Goal: Task Accomplishment & Management: Manage account settings

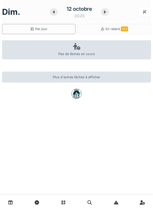
click at [105, 11] on icon at bounding box center [105, 11] width 2 height 3
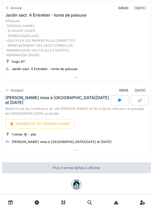
scroll to position [220, 0]
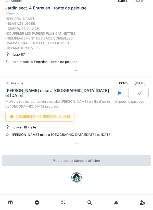
click at [78, 70] on icon at bounding box center [76, 70] width 4 height 3
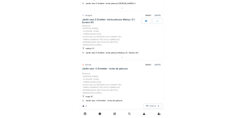
scroll to position [106, 0]
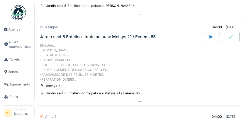
click at [16, 29] on span "Agenda" at bounding box center [20, 29] width 24 height 5
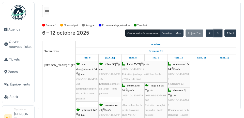
click at [221, 30] on button "button" at bounding box center [218, 33] width 8 height 7
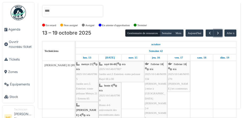
click at [218, 31] on span "button" at bounding box center [218, 33] width 4 height 4
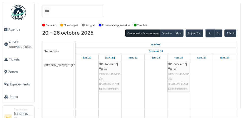
click at [206, 30] on button "button" at bounding box center [210, 33] width 8 height 7
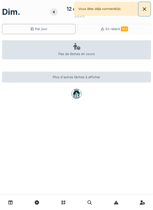
click at [147, 9] on button "Close" at bounding box center [144, 8] width 11 height 13
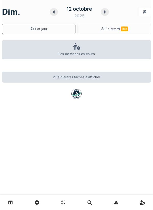
click at [104, 12] on icon at bounding box center [105, 11] width 2 height 3
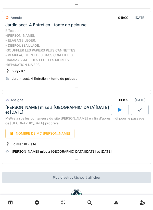
scroll to position [207, 0]
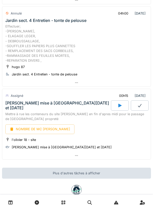
click at [75, 81] on div at bounding box center [76, 82] width 148 height 7
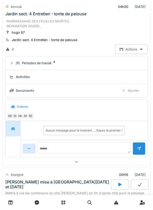
scroll to position [243, 0]
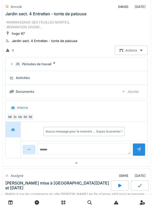
click at [31, 61] on summary "Périodes de travail 4" at bounding box center [77, 63] width 138 height 9
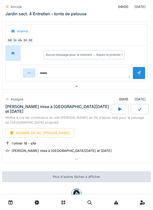
scroll to position [360, 0]
